Goal: Task Accomplishment & Management: Use online tool/utility

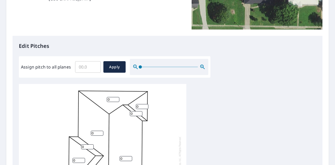
scroll to position [157, 0]
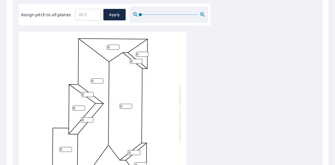
click at [85, 15] on input "Assign pitch to all planes" at bounding box center [88, 14] width 26 height 15
type input "4"
click at [115, 12] on span "Apply" at bounding box center [115, 15] width 14 height 7
type input "4"
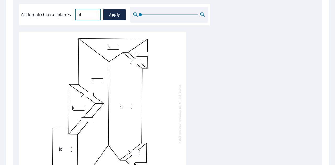
type input "4"
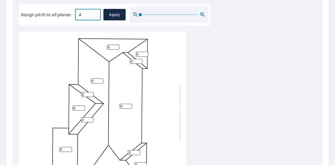
type input "4"
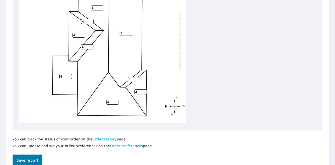
scroll to position [249, 0]
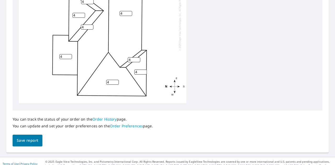
click at [23, 138] on span "Save report" at bounding box center [27, 141] width 21 height 7
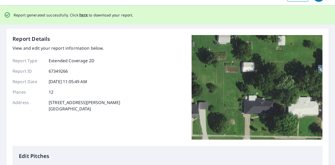
scroll to position [0, 0]
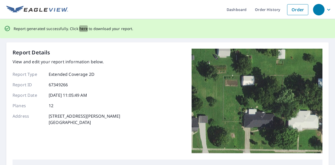
click at [83, 29] on span "here" at bounding box center [83, 28] width 9 height 7
